Goal: Task Accomplishment & Management: Use online tool/utility

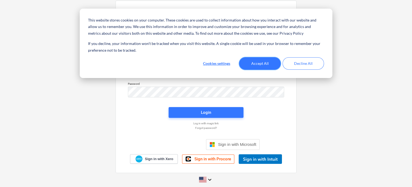
click at [270, 66] on button "Accept All" at bounding box center [260, 63] width 42 height 12
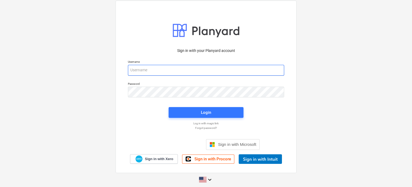
click at [204, 75] on input "email" at bounding box center [206, 70] width 156 height 11
click at [204, 73] on input "email" at bounding box center [206, 70] width 156 height 11
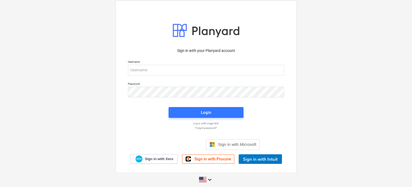
click at [241, 63] on p "Username" at bounding box center [206, 62] width 156 height 5
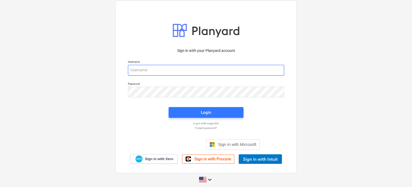
click at [237, 67] on input "email" at bounding box center [206, 70] width 156 height 11
